Goal: Transaction & Acquisition: Obtain resource

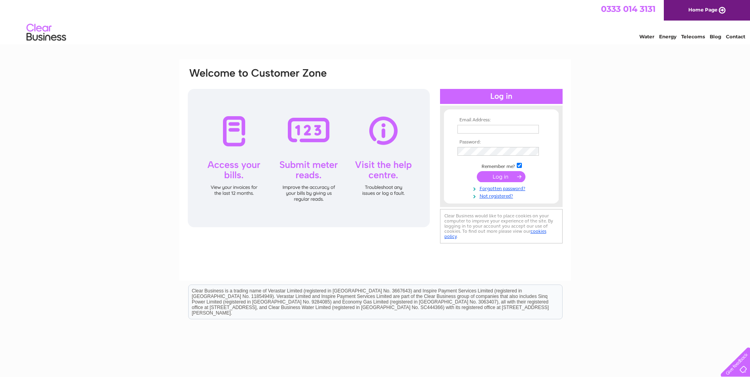
type input "autozoneedinburgh@gmail.com"
click at [505, 177] on input "submit" at bounding box center [501, 176] width 49 height 11
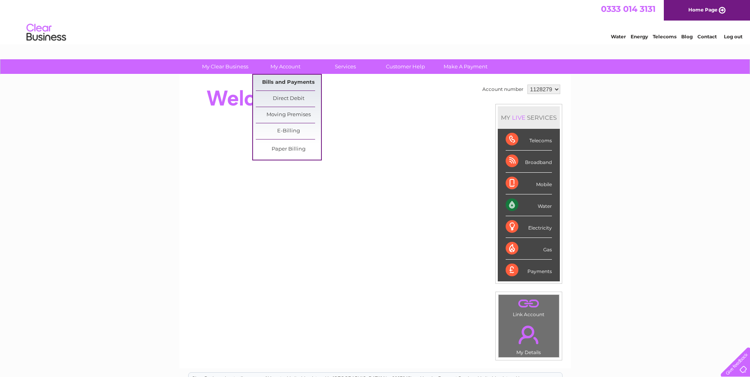
click at [294, 82] on link "Bills and Payments" at bounding box center [288, 83] width 65 height 16
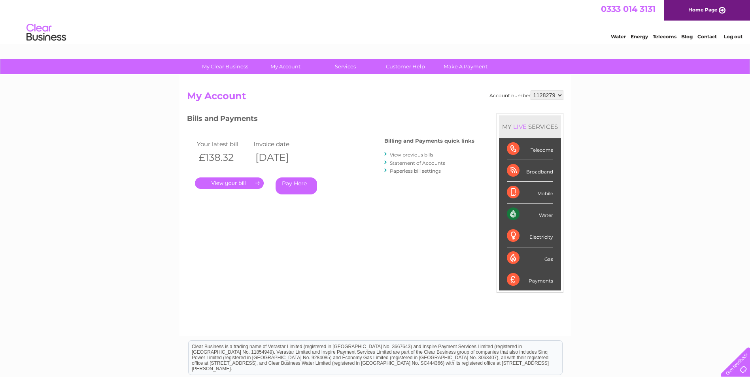
click at [230, 182] on link "." at bounding box center [229, 183] width 69 height 11
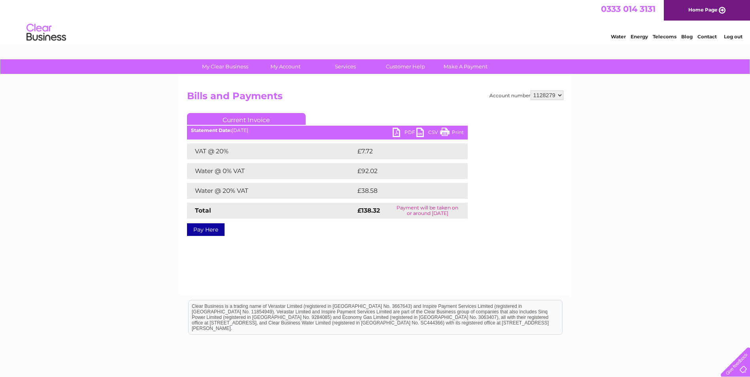
click at [561, 95] on select "1128279" at bounding box center [547, 95] width 33 height 9
click at [402, 132] on link "PDF" at bounding box center [405, 133] width 24 height 11
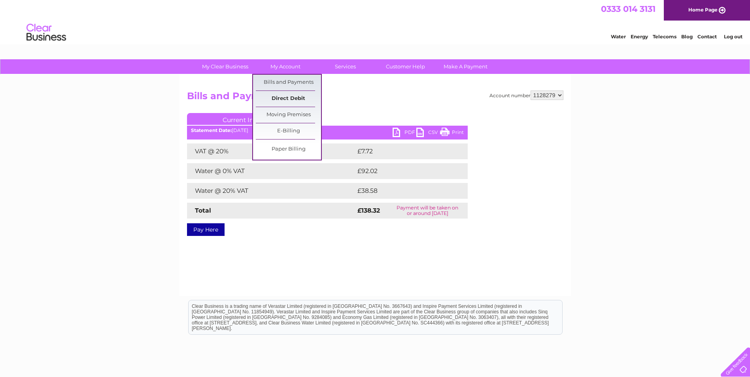
click at [296, 97] on link "Direct Debit" at bounding box center [288, 99] width 65 height 16
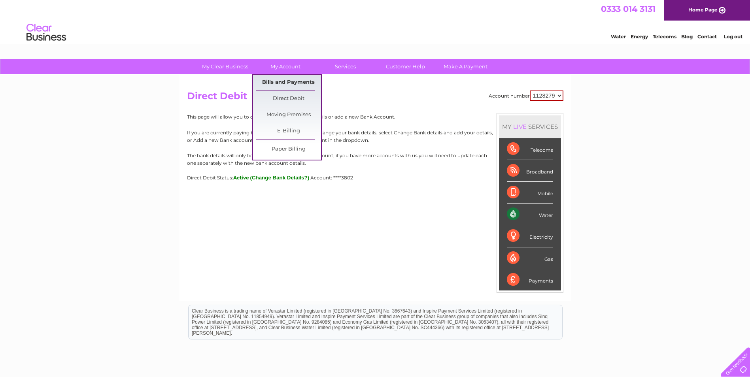
click at [287, 80] on link "Bills and Payments" at bounding box center [288, 83] width 65 height 16
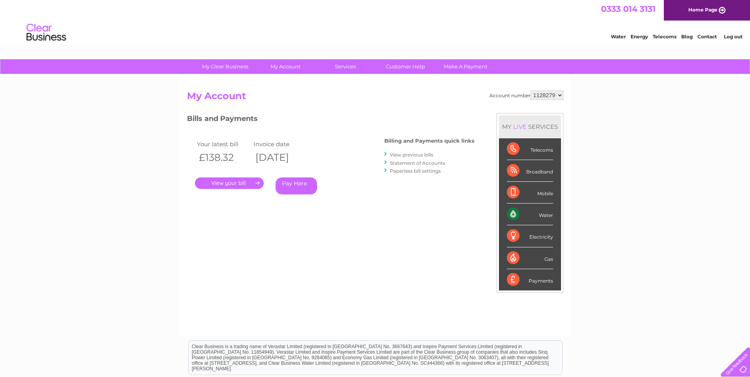
click at [543, 281] on div "Payments" at bounding box center [530, 279] width 46 height 21
click at [540, 284] on div "Payments" at bounding box center [530, 279] width 46 height 21
click at [650, 206] on div "My Clear Business Login Details My Details My Preferences Link Account My Accou…" at bounding box center [375, 265] width 750 height 413
click at [419, 154] on link "View previous bills" at bounding box center [412, 155] width 44 height 6
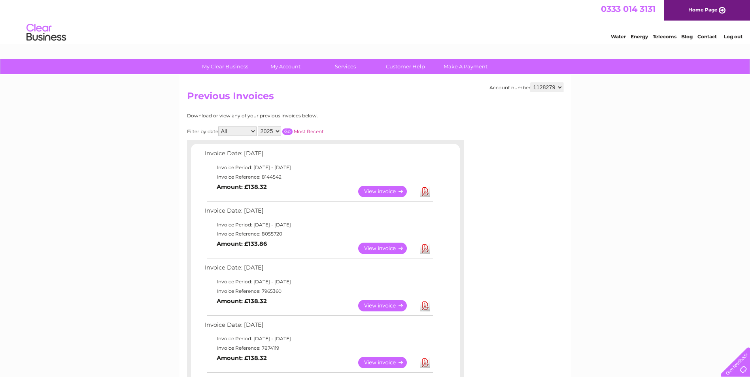
click at [428, 248] on link "Download" at bounding box center [426, 248] width 10 height 11
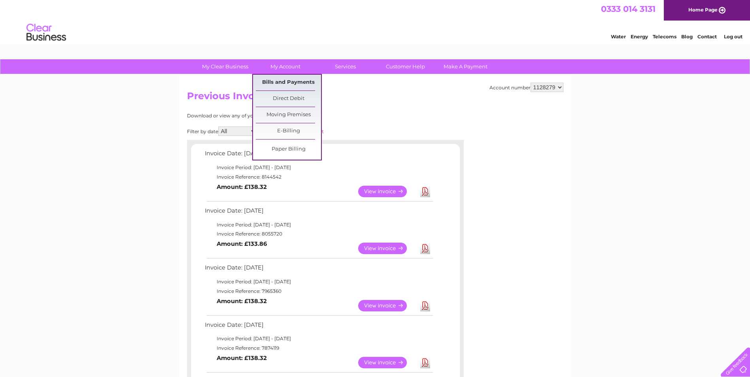
click at [290, 81] on link "Bills and Payments" at bounding box center [288, 83] width 65 height 16
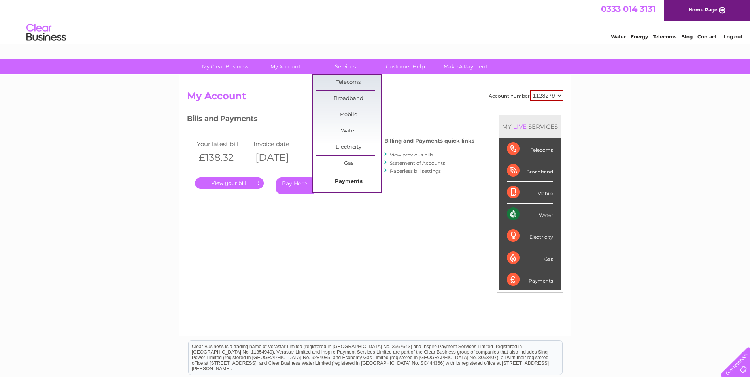
click at [343, 181] on link "Payments" at bounding box center [348, 182] width 65 height 16
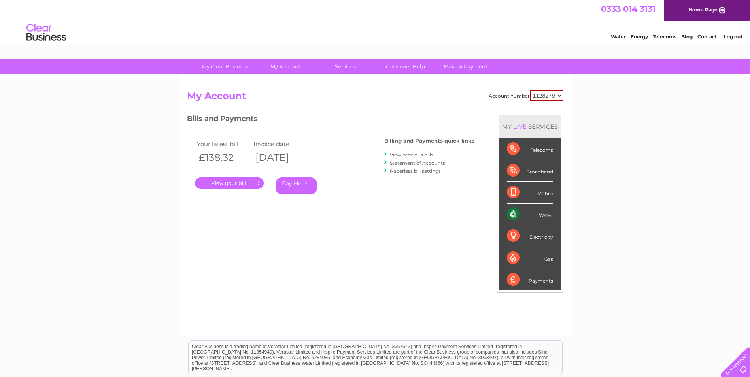
click at [559, 95] on select "1128279" at bounding box center [547, 96] width 34 height 10
click at [666, 36] on link "Telecoms" at bounding box center [665, 37] width 24 height 6
click at [735, 36] on link "Log out" at bounding box center [733, 37] width 19 height 6
